Goal: Task Accomplishment & Management: Use online tool/utility

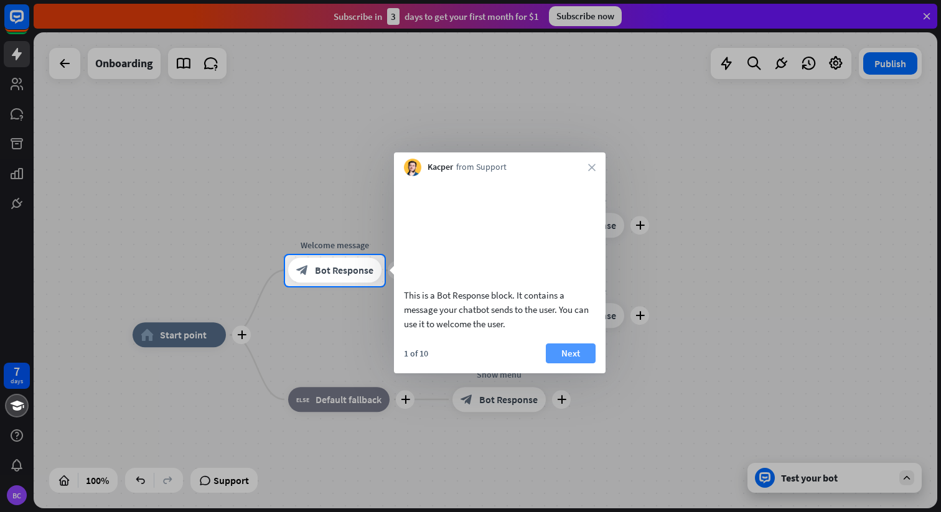
click at [568, 364] on button "Next" at bounding box center [571, 354] width 50 height 20
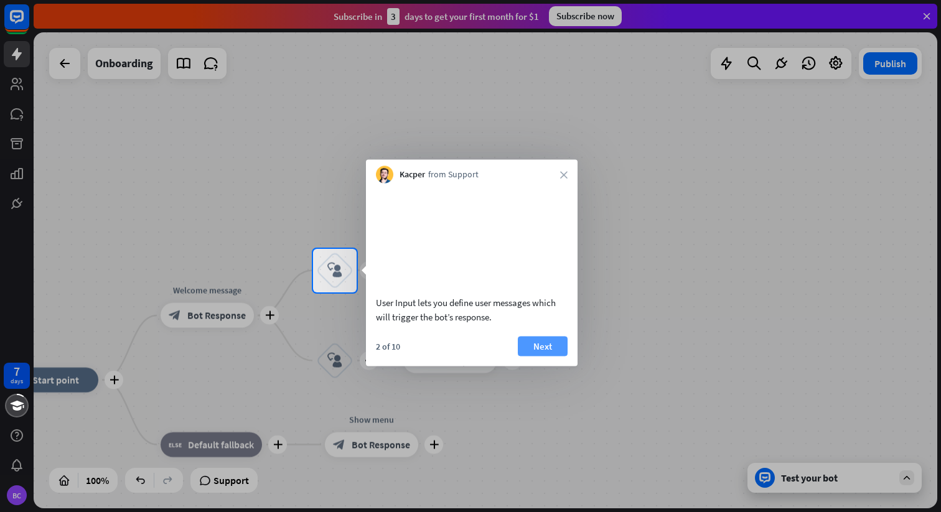
click at [542, 356] on button "Next" at bounding box center [543, 346] width 50 height 20
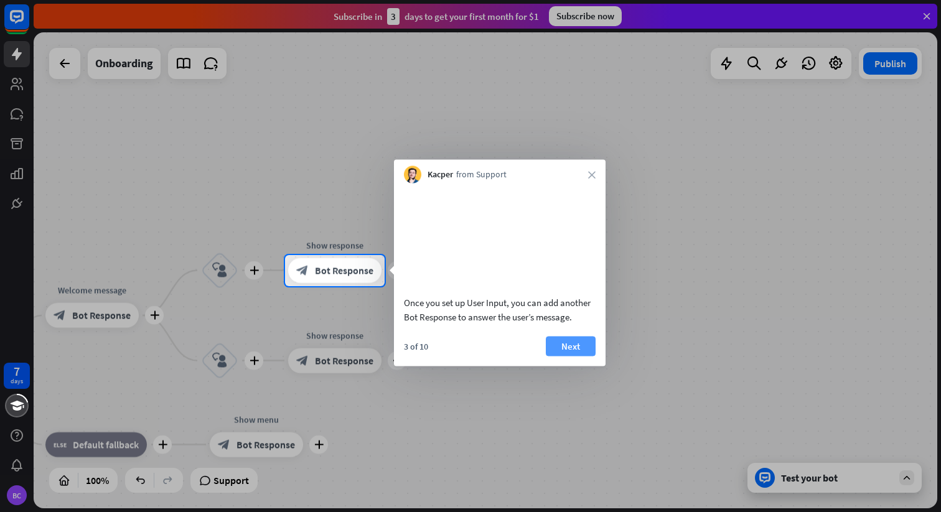
click at [572, 356] on button "Next" at bounding box center [571, 346] width 50 height 20
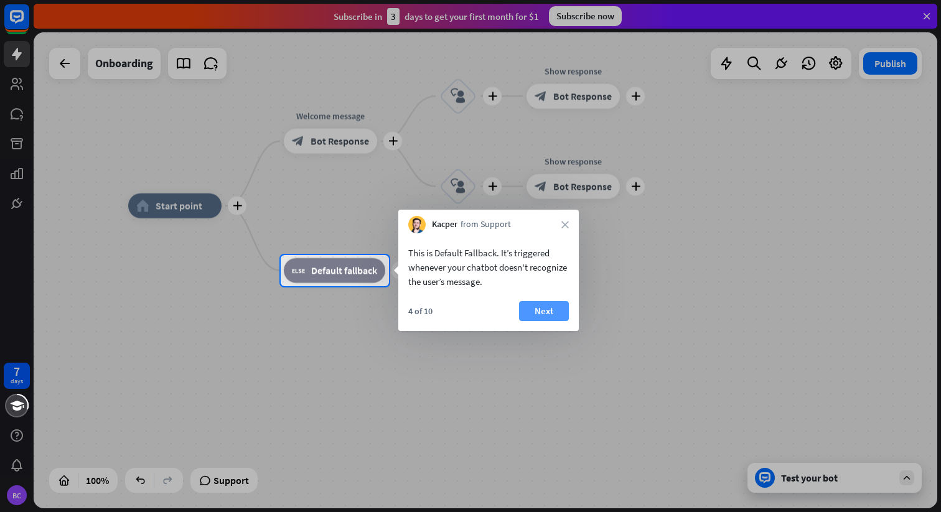
click at [534, 307] on button "Next" at bounding box center [544, 311] width 50 height 20
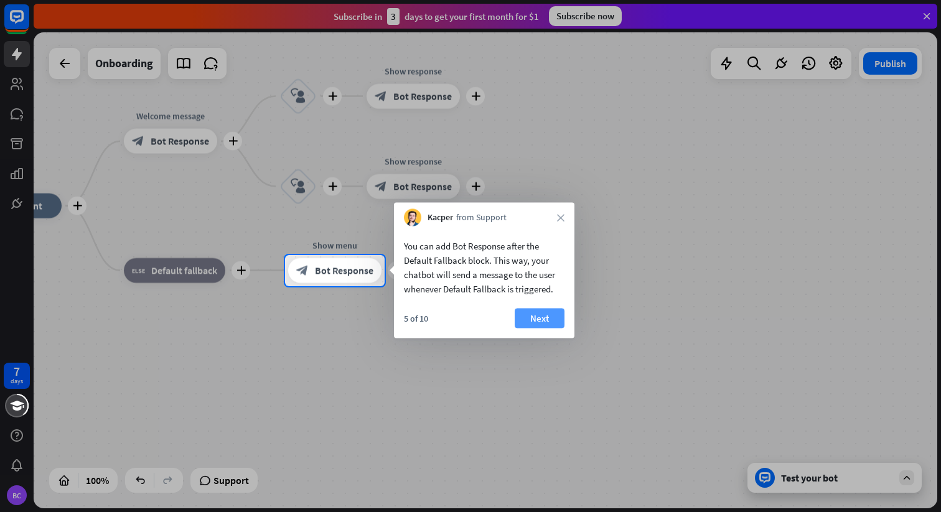
click at [538, 319] on button "Next" at bounding box center [540, 319] width 50 height 20
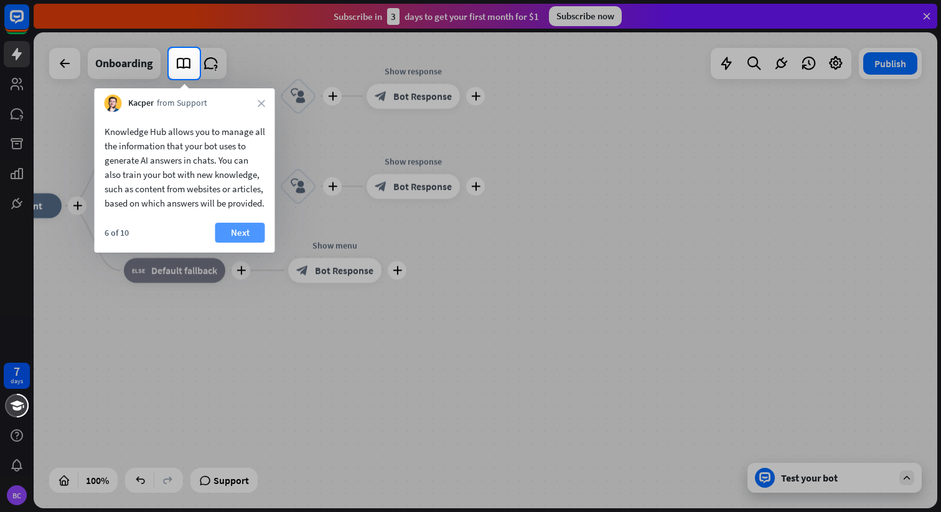
click at [250, 241] on button "Next" at bounding box center [240, 233] width 50 height 20
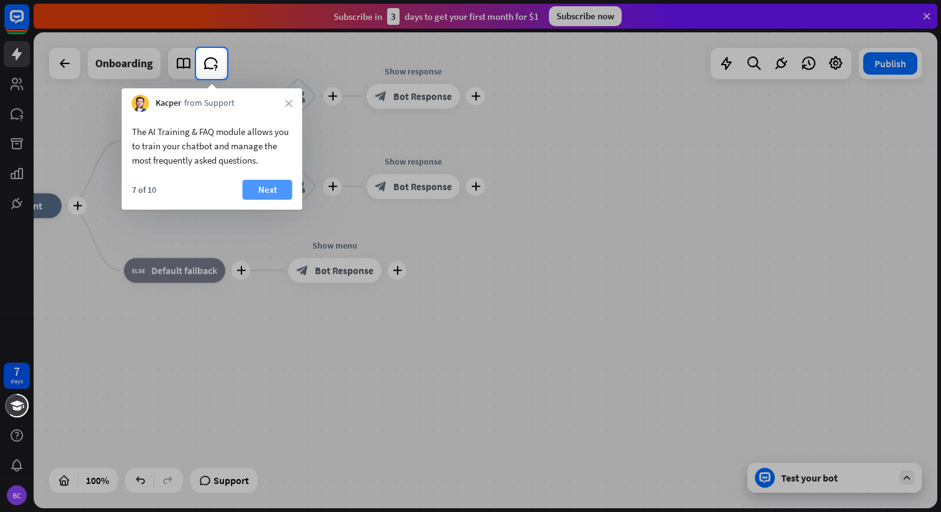
click at [268, 188] on button "Next" at bounding box center [268, 190] width 50 height 20
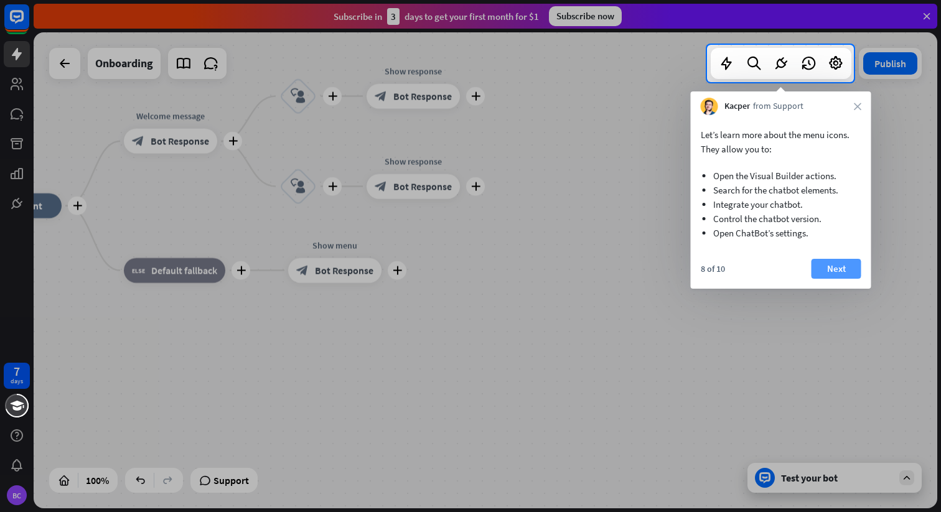
click at [826, 267] on button "Next" at bounding box center [837, 269] width 50 height 20
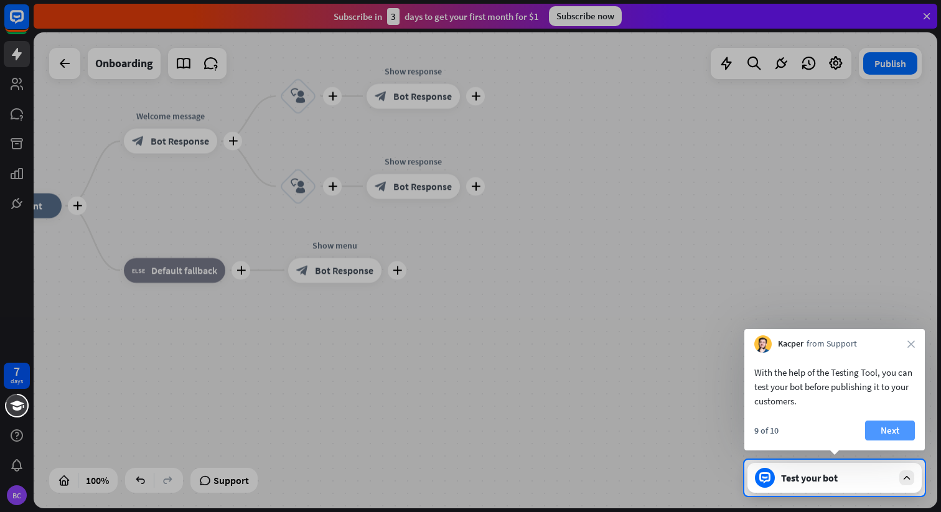
click at [895, 430] on button "Next" at bounding box center [890, 431] width 50 height 20
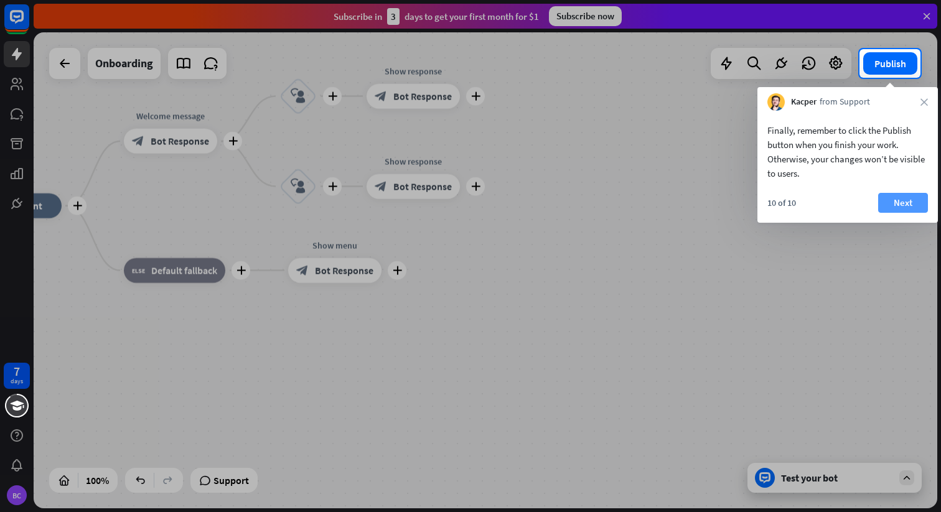
click at [891, 197] on button "Next" at bounding box center [904, 203] width 50 height 20
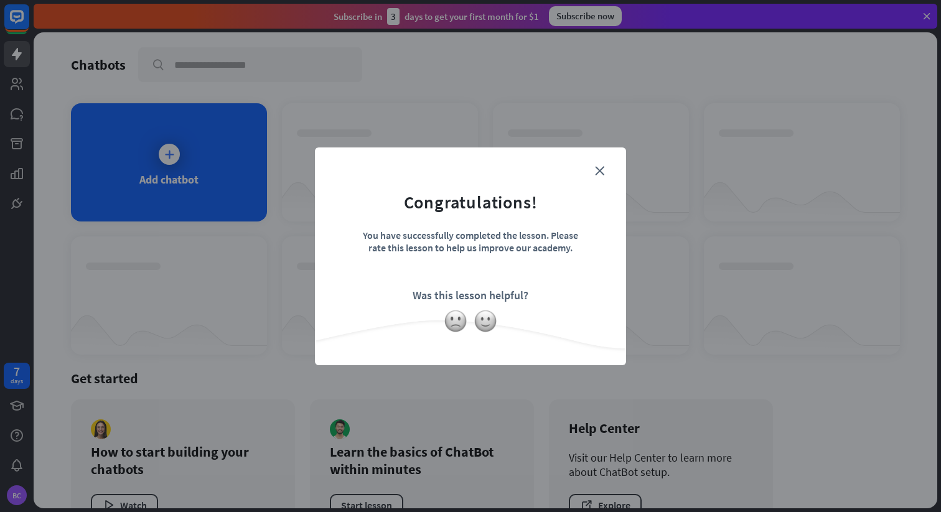
click at [610, 167] on form "Congratulations! You have successfully completed the lesson. Please rate this l…" at bounding box center [471, 237] width 280 height 149
click at [606, 169] on form "Congratulations! You have successfully completed the lesson. Please rate this l…" at bounding box center [471, 237] width 280 height 149
click at [603, 170] on icon "close" at bounding box center [599, 170] width 9 height 9
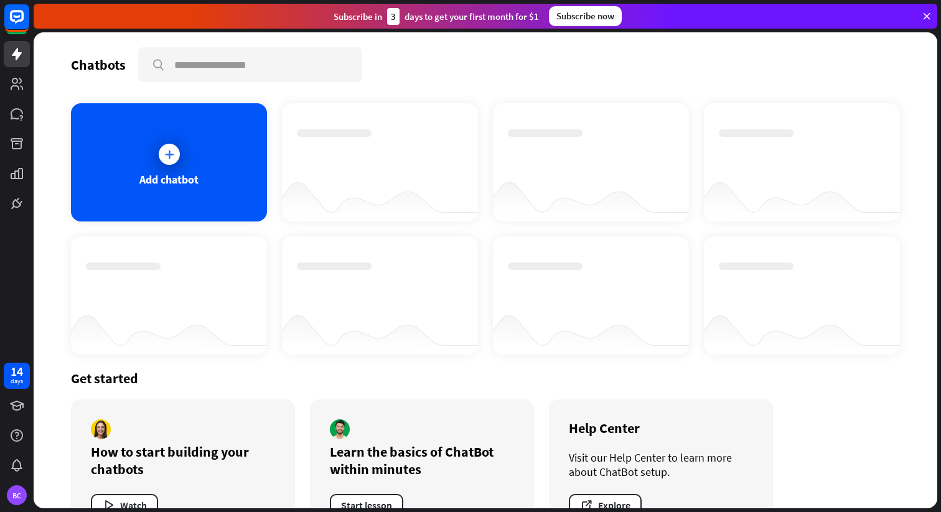
scroll to position [2, 0]
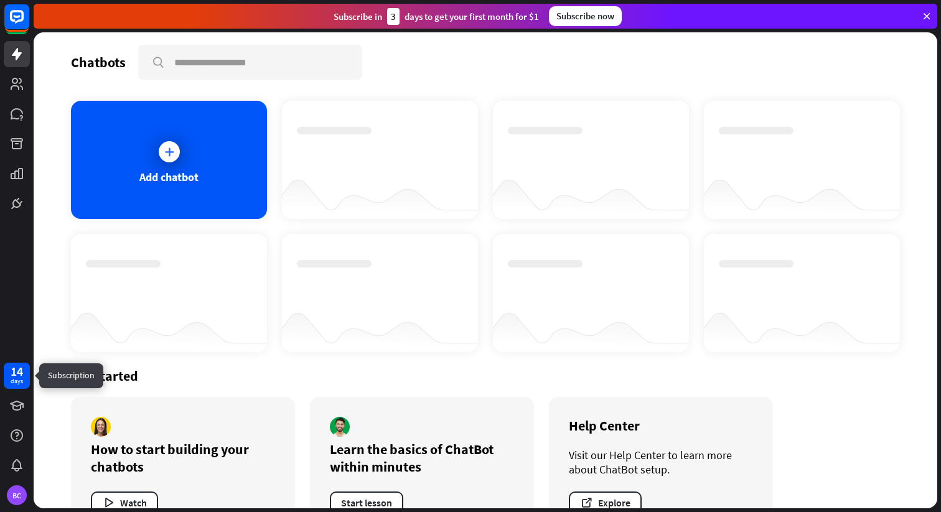
click at [14, 377] on div "days" at bounding box center [17, 381] width 12 height 9
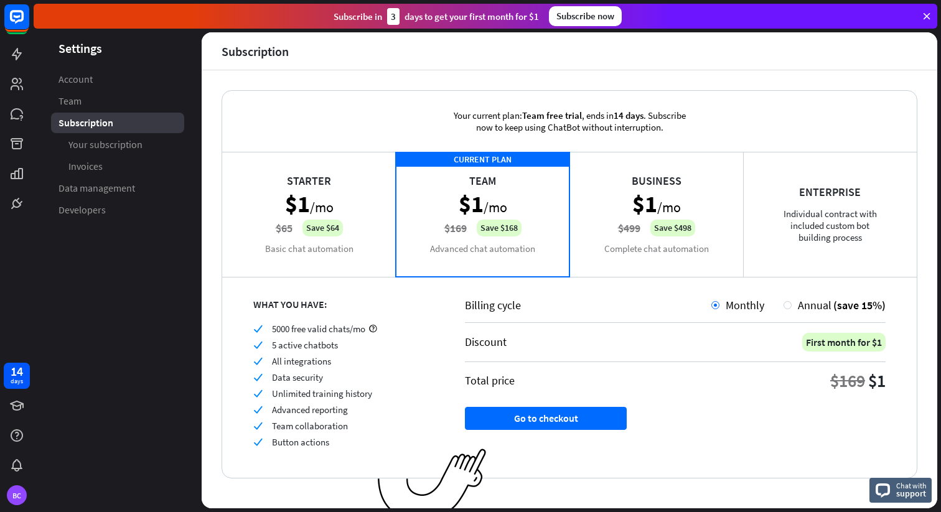
click at [592, 253] on div "Business $1 /mo $499 Save $498 Complete chat automation" at bounding box center [657, 214] width 174 height 125
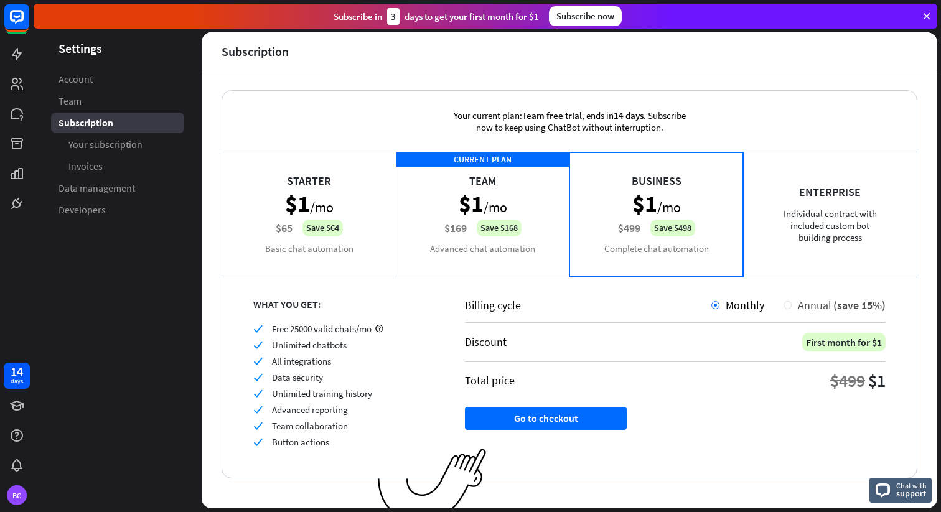
click at [784, 301] on div at bounding box center [788, 305] width 8 height 8
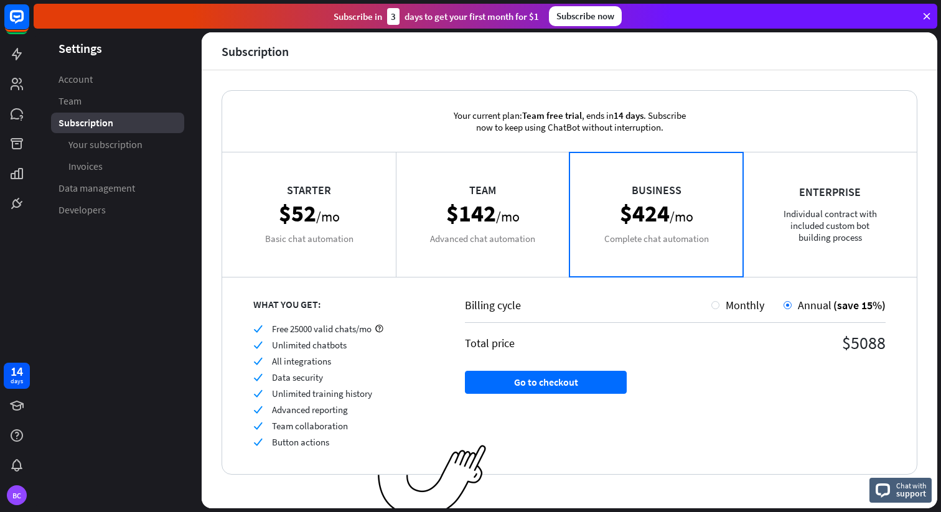
click at [526, 245] on div "Team $142 /mo Advanced chat automation" at bounding box center [483, 214] width 174 height 125
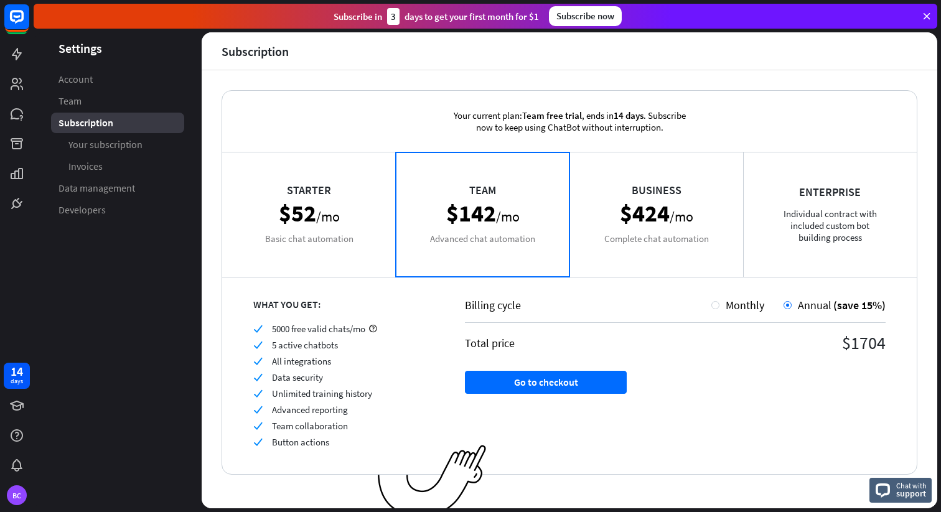
click at [384, 254] on div "Starter $52 /mo Basic chat automation" at bounding box center [309, 214] width 174 height 125
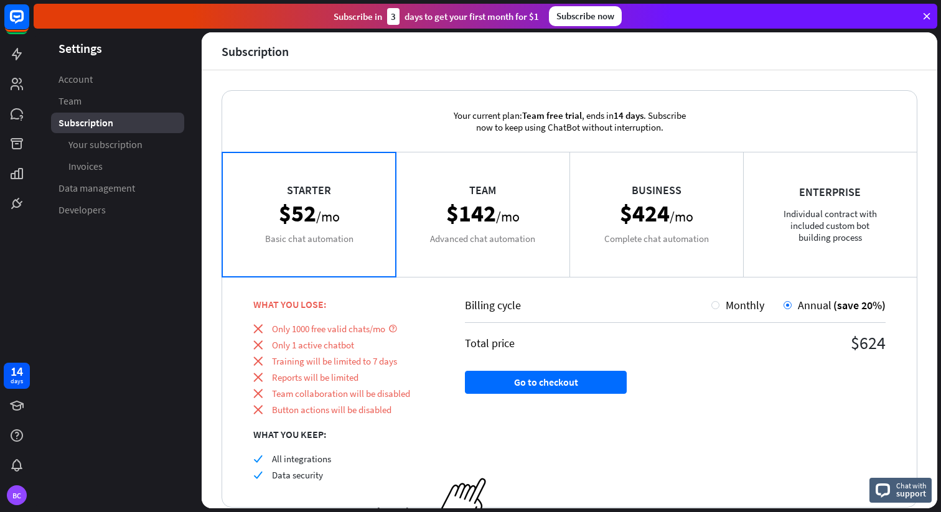
click at [473, 254] on div "Team $142 /mo Advanced chat automation" at bounding box center [483, 214] width 174 height 125
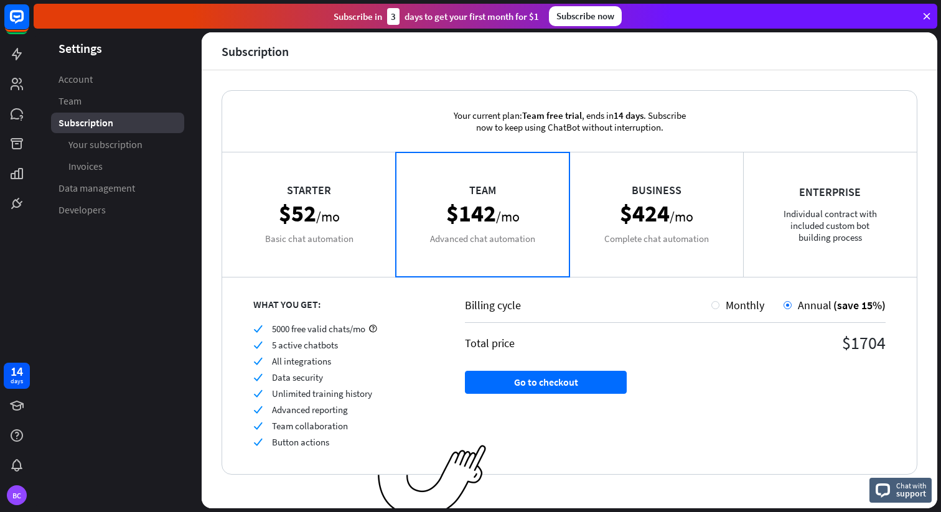
click at [350, 256] on div "Starter $52 /mo Basic chat automation" at bounding box center [309, 214] width 174 height 125
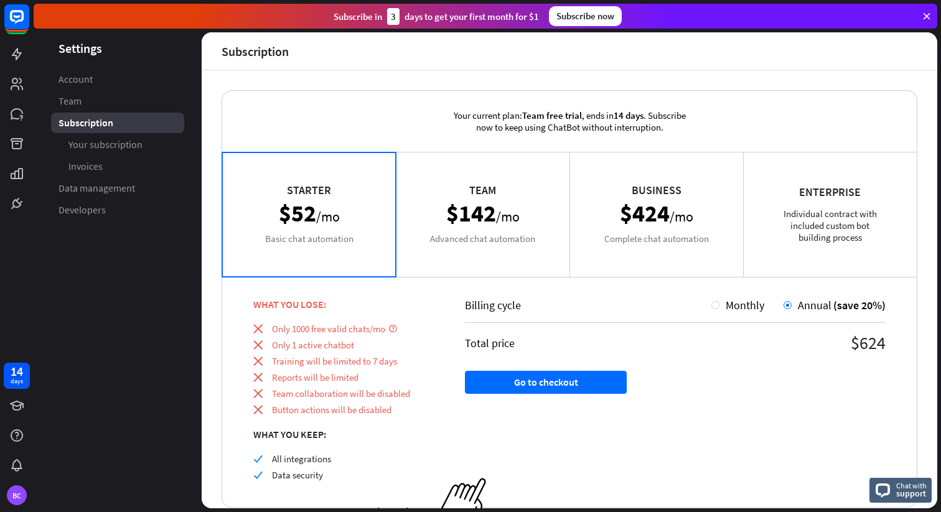
click at [646, 252] on div "Business $424 /mo Complete chat automation" at bounding box center [657, 214] width 174 height 125
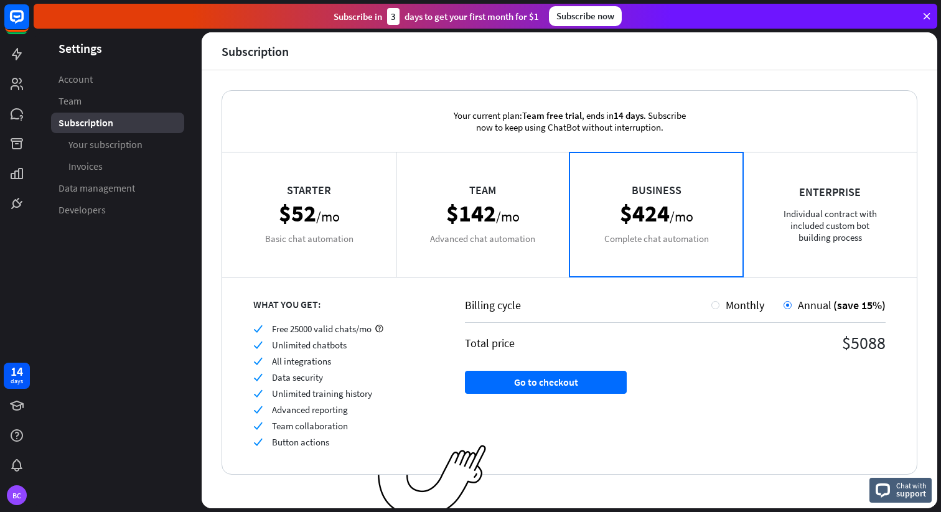
scroll to position [11, 0]
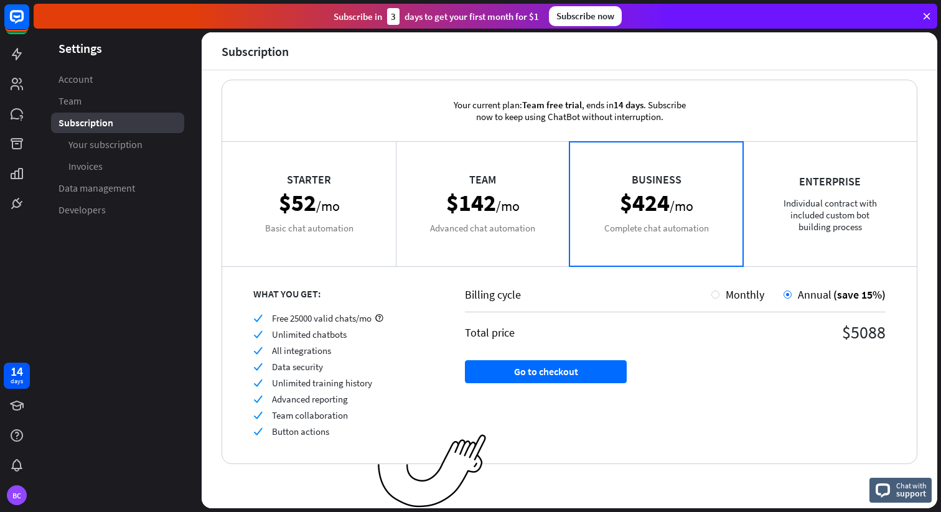
click at [482, 243] on div "Team $142 /mo Advanced chat automation" at bounding box center [483, 203] width 174 height 125
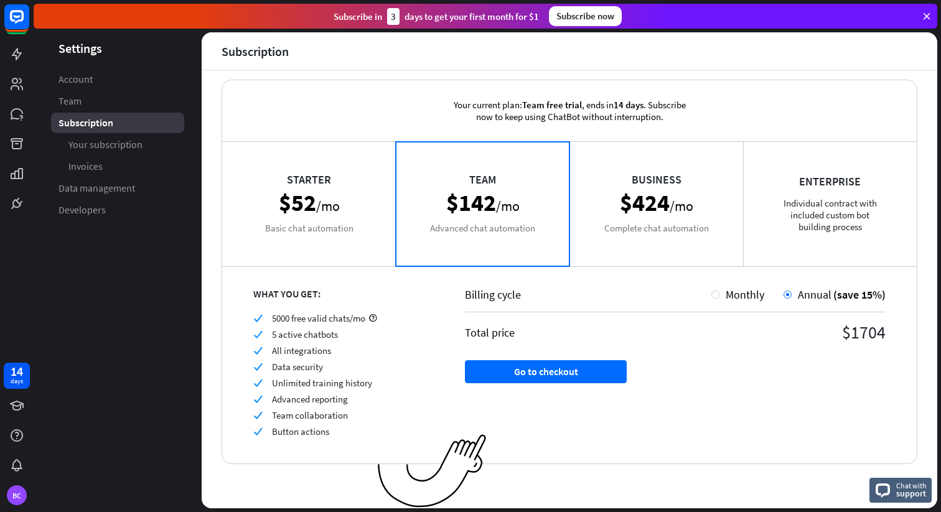
click at [794, 237] on div "Enterprise Individual contract with included custom bot building process" at bounding box center [830, 203] width 174 height 125
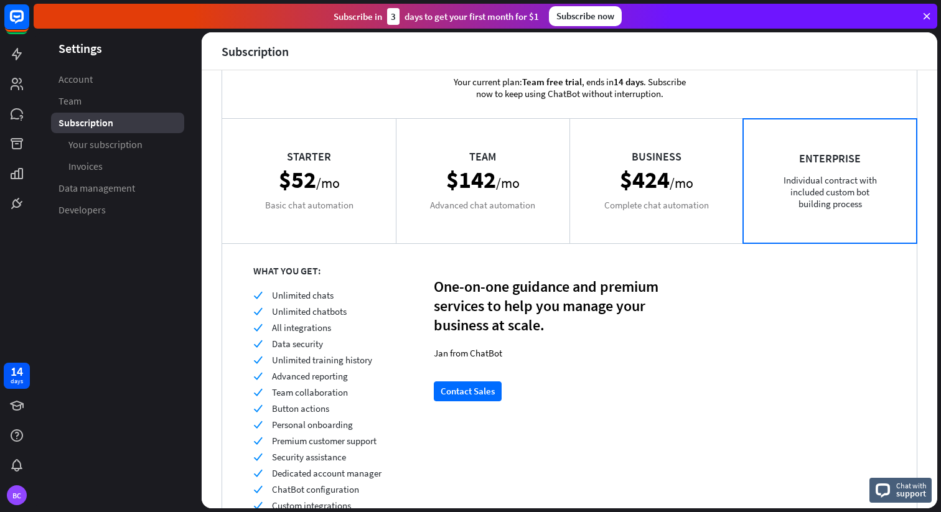
scroll to position [0, 0]
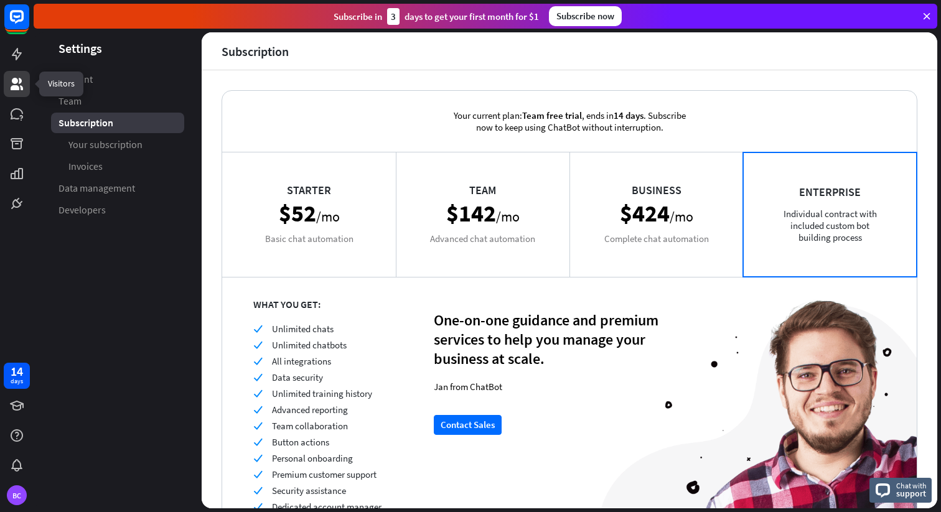
click at [9, 78] on icon at bounding box center [16, 84] width 15 height 15
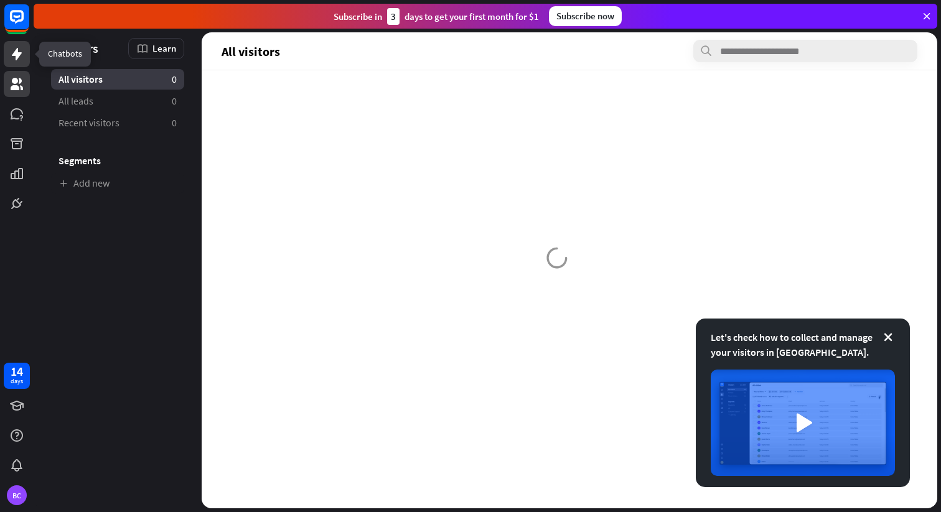
click at [18, 56] on icon at bounding box center [17, 54] width 10 height 12
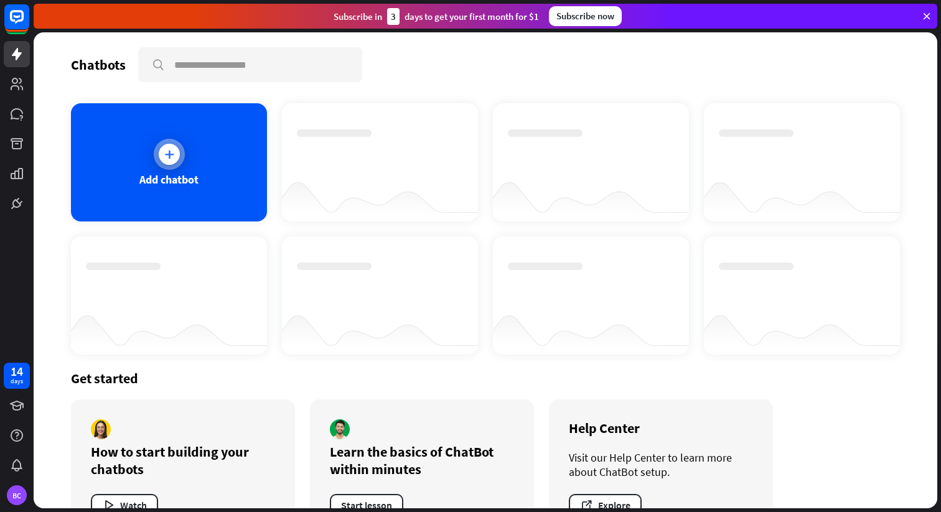
click at [174, 151] on div at bounding box center [169, 154] width 21 height 21
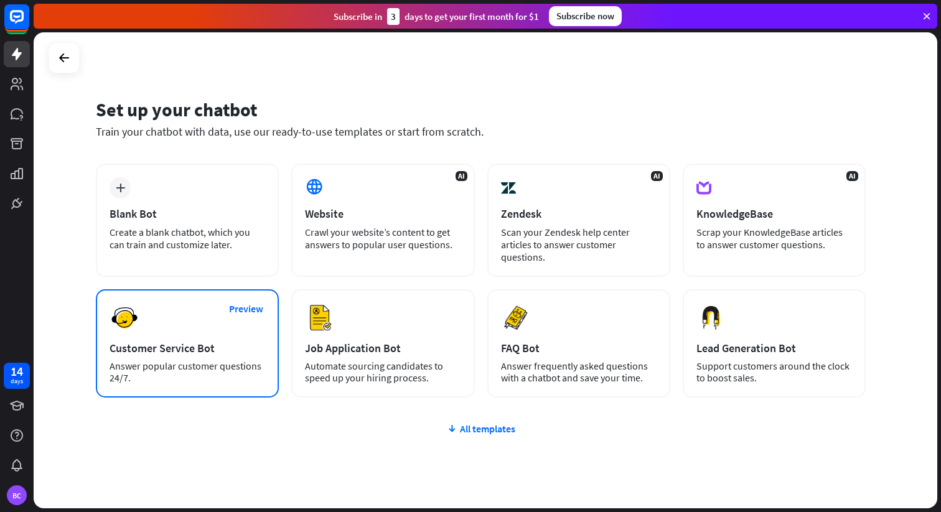
click at [167, 334] on div "Preview Customer Service Bot Answer popular customer questions 24/7." at bounding box center [187, 344] width 183 height 108
